Goal: Book appointment/travel/reservation

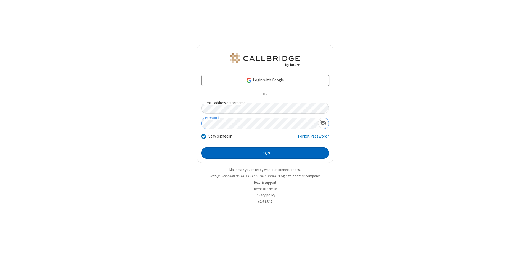
click at [265, 153] on button "Login" at bounding box center [265, 152] width 128 height 11
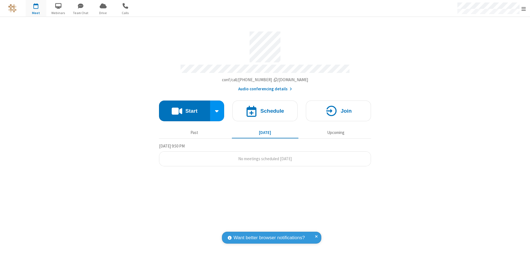
click at [524, 9] on span "Open menu" at bounding box center [524, 9] width 4 height 6
click at [36, 8] on span "button" at bounding box center [36, 5] width 21 height 9
click at [265, 108] on h4 "Schedule" at bounding box center [272, 110] width 24 height 5
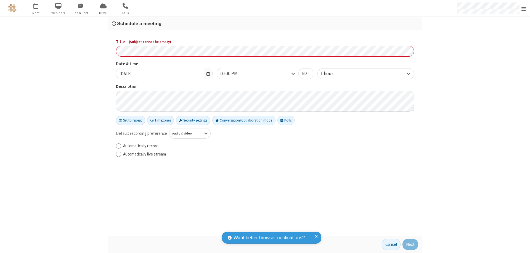
click at [265, 23] on h3 "Schedule a meeting" at bounding box center [265, 23] width 307 height 5
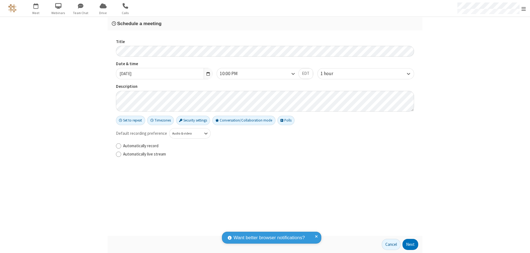
click at [411, 244] on button "Next" at bounding box center [411, 244] width 16 height 11
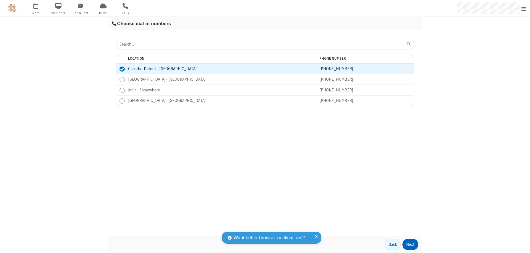
click at [411, 244] on button "Next" at bounding box center [411, 244] width 16 height 11
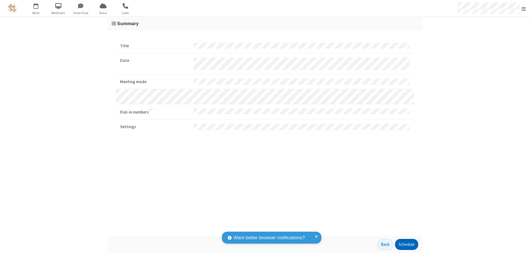
click at [406, 244] on button "Schedule" at bounding box center [406, 244] width 23 height 11
